Goal: Contribute content: Add original content to the website for others to see

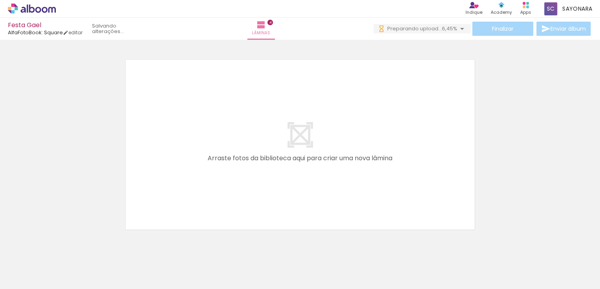
click at [22, 272] on paper-button "Adicionar Fotos" at bounding box center [24, 278] width 38 height 13
click at [0, 0] on input "file" at bounding box center [0, 0] width 0 height 0
click at [452, 26] on span "6,45%" at bounding box center [449, 28] width 15 height 7
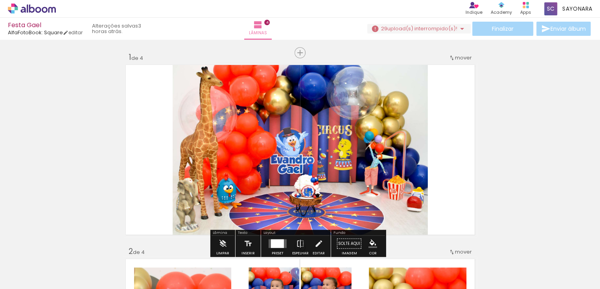
click at [28, 278] on span "Adicionar Fotos" at bounding box center [28, 278] width 24 height 9
click at [0, 0] on input "file" at bounding box center [0, 0] width 0 height 0
click at [31, 281] on span "Adicionar Fotos" at bounding box center [28, 278] width 24 height 9
click at [0, 0] on input "file" at bounding box center [0, 0] width 0 height 0
click at [31, 278] on span "Adicionar Fotos" at bounding box center [28, 278] width 24 height 9
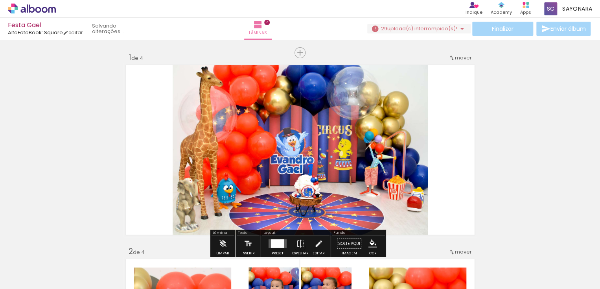
click at [0, 0] on input "file" at bounding box center [0, 0] width 0 height 0
click at [31, 278] on span "Adicionar Fotos" at bounding box center [28, 278] width 24 height 9
click at [0, 0] on input "file" at bounding box center [0, 0] width 0 height 0
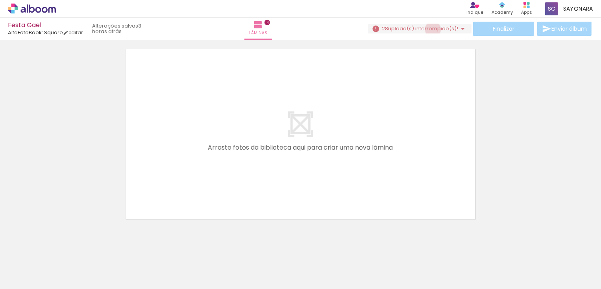
click at [430, 29] on span "upload(s) interrompido(s)!" at bounding box center [423, 28] width 70 height 7
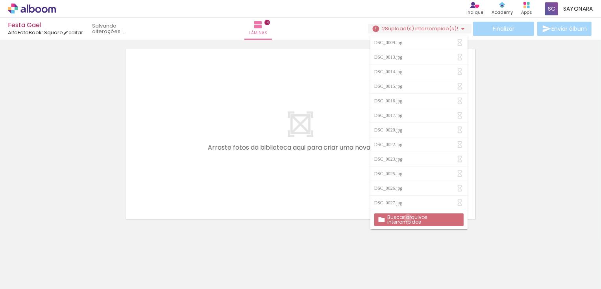
click at [0, 0] on slot "Buscar arquivos interrompidos" at bounding box center [0, 0] width 0 height 0
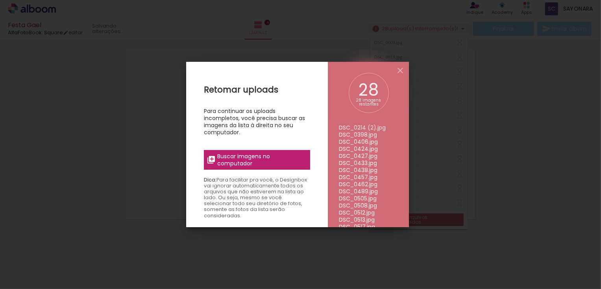
click at [282, 160] on span "Buscar imagens no computador" at bounding box center [261, 160] width 88 height 14
click at [0, 0] on input "file" at bounding box center [0, 0] width 0 height 0
click at [280, 164] on span "Buscar imagens no computador" at bounding box center [261, 160] width 88 height 14
click at [0, 0] on input "file" at bounding box center [0, 0] width 0 height 0
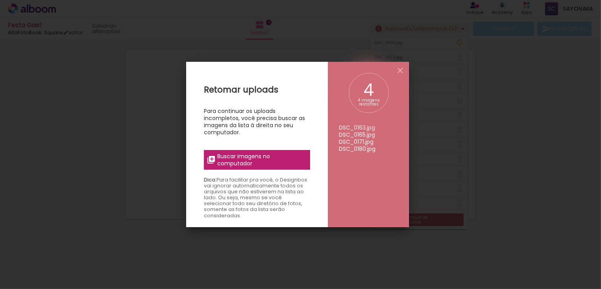
click at [238, 157] on span "Buscar imagens no computador" at bounding box center [261, 160] width 88 height 14
click at [0, 0] on input "file" at bounding box center [0, 0] width 0 height 0
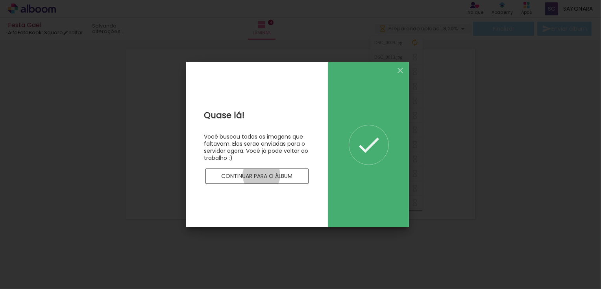
click at [0, 0] on slot "Continuar para o álbum" at bounding box center [0, 0] width 0 height 0
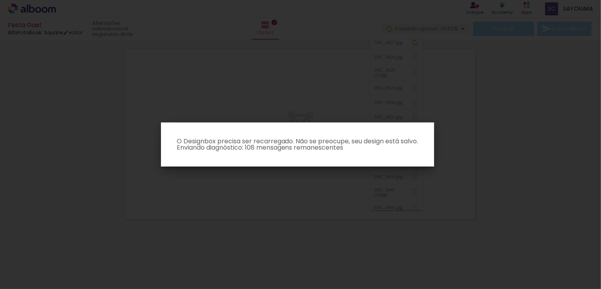
scroll to position [0, 538]
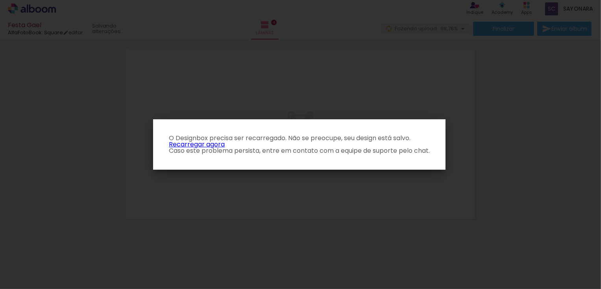
scroll to position [0, 538]
